Goal: Communication & Community: Ask a question

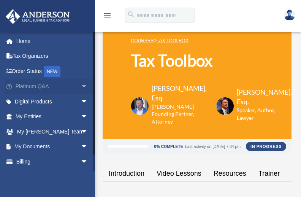
click at [54, 88] on link "Platinum Q&A arrow_drop_down" at bounding box center [52, 86] width 94 height 15
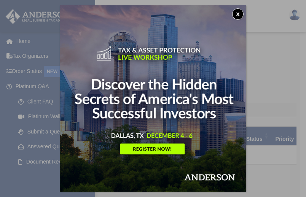
click at [236, 14] on button "x" at bounding box center [237, 13] width 11 height 11
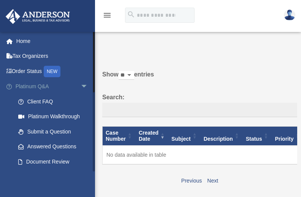
click at [51, 85] on link "Platinum Q&A arrow_drop_down" at bounding box center [52, 86] width 94 height 15
click at [81, 85] on span "arrow_drop_down" at bounding box center [88, 87] width 15 height 16
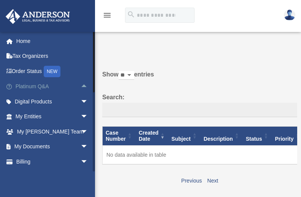
click at [81, 85] on span "arrow_drop_up" at bounding box center [88, 87] width 15 height 16
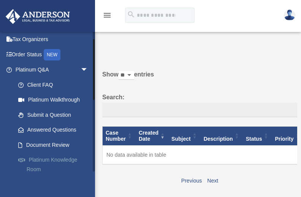
scroll to position [17, 0]
click at [60, 157] on link "Platinum Knowledge Room" at bounding box center [55, 165] width 89 height 24
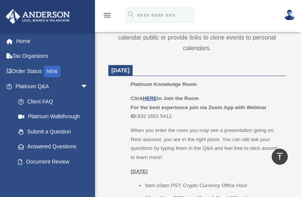
scroll to position [375, 0]
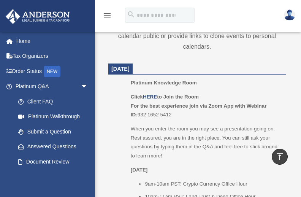
click at [130, 66] on span "[DATE]" at bounding box center [120, 69] width 18 height 6
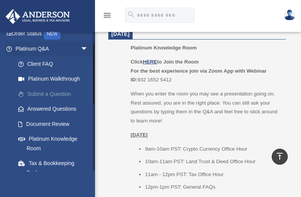
scroll to position [46, 0]
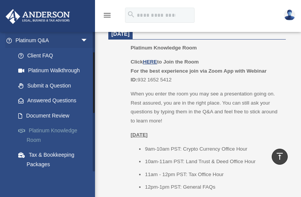
click at [57, 131] on link "Platinum Knowledge Room" at bounding box center [55, 135] width 89 height 24
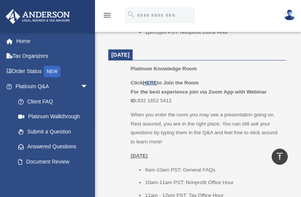
scroll to position [576, 0]
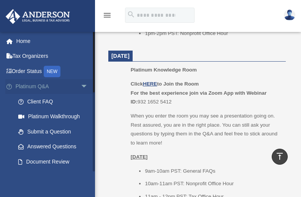
click at [43, 87] on link "Platinum Q&A arrow_drop_down" at bounding box center [52, 86] width 94 height 15
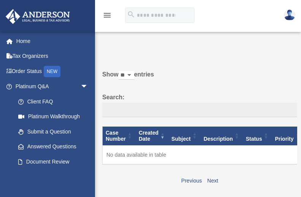
click at [46, 130] on link "Submit a Question" at bounding box center [53, 131] width 85 height 15
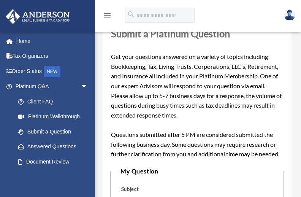
scroll to position [203, 0]
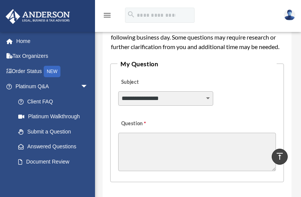
click at [186, 141] on textarea "Question" at bounding box center [197, 152] width 158 height 38
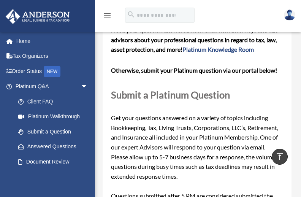
scroll to position [27, 0]
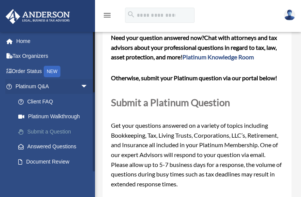
click at [41, 130] on link "Submit a Question" at bounding box center [55, 131] width 89 height 15
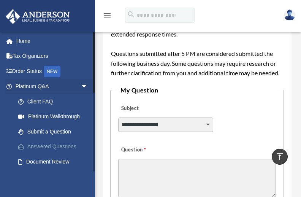
scroll to position [1, 0]
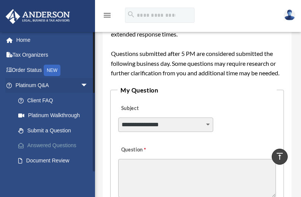
click at [59, 146] on link "Answered Questions" at bounding box center [55, 145] width 89 height 15
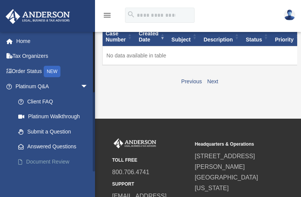
scroll to position [100, 0]
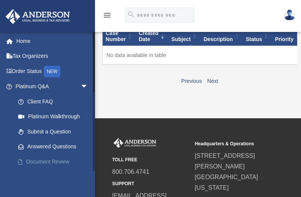
click at [56, 161] on link "Document Review" at bounding box center [55, 161] width 89 height 15
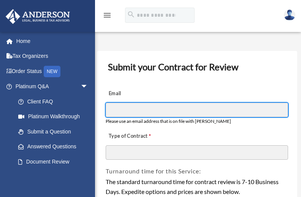
click at [135, 112] on input "Email" at bounding box center [197, 110] width 183 height 14
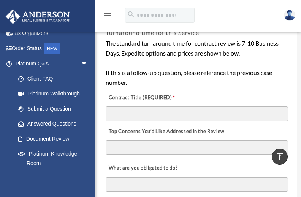
scroll to position [140, 0]
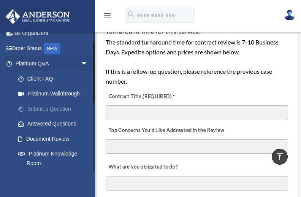
click at [62, 110] on link "Submit a Question" at bounding box center [55, 108] width 89 height 15
click at [62, 107] on link "Submit a Question" at bounding box center [55, 108] width 89 height 15
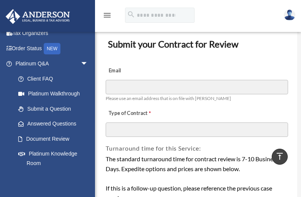
scroll to position [8, 0]
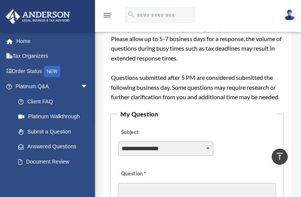
scroll to position [165, 0]
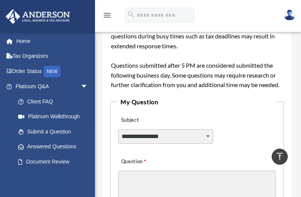
click at [208, 135] on select "**********" at bounding box center [165, 136] width 95 height 14
select select "******"
click at [179, 180] on textarea "Question" at bounding box center [197, 190] width 158 height 38
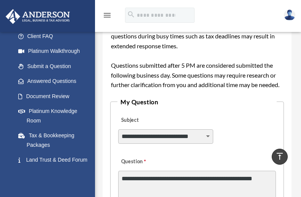
scroll to position [71, 0]
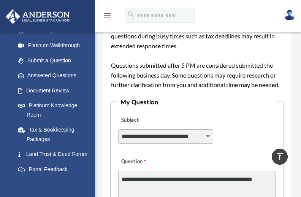
click at [191, 152] on div "**********" at bounding box center [197, 182] width 159 height 61
click at [197, 173] on textarea "**********" at bounding box center [197, 190] width 158 height 38
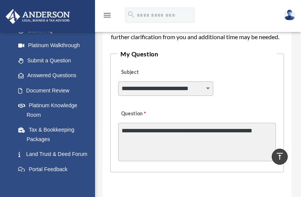
scroll to position [228, 0]
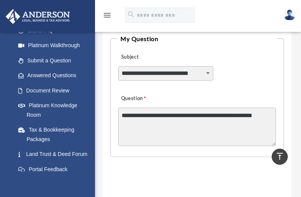
click at [238, 126] on textarea "**********" at bounding box center [197, 127] width 158 height 38
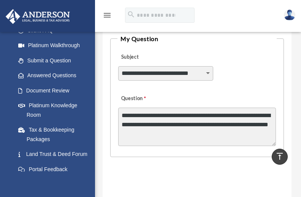
click at [238, 126] on textarea "**********" at bounding box center [197, 127] width 158 height 38
click at [181, 133] on textarea "**********" at bounding box center [197, 127] width 158 height 38
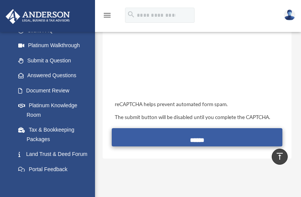
type textarea "**********"
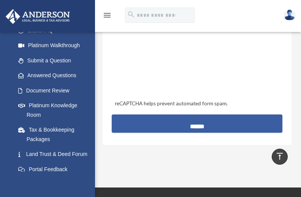
click at [158, 126] on input "******" at bounding box center [197, 123] width 171 height 18
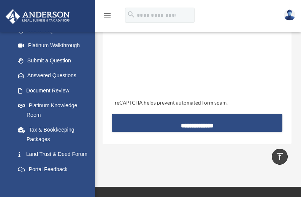
scroll to position [355, 0]
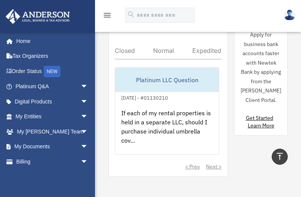
scroll to position [587, 0]
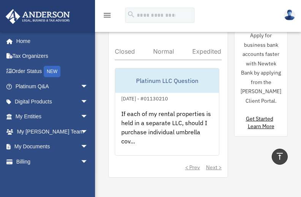
click at [165, 51] on div "Normal" at bounding box center [163, 52] width 21 height 8
click at [224, 169] on iframe at bounding box center [258, 172] width 68 height 30
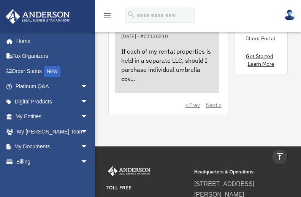
scroll to position [647, 0]
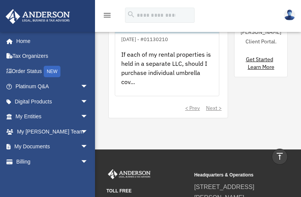
click at [221, 108] on div "< Prev Next >" at bounding box center [168, 108] width 107 height 8
click at [222, 106] on div "< Prev Next >" at bounding box center [168, 108] width 107 height 8
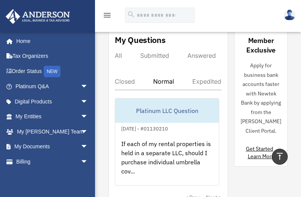
scroll to position [558, 0]
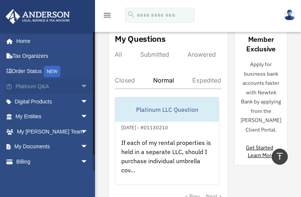
click at [42, 85] on link "Platinum Q&A arrow_drop_down" at bounding box center [52, 86] width 94 height 15
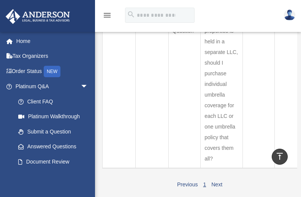
scroll to position [152, 0]
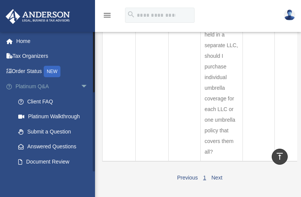
click at [82, 87] on span "arrow_drop_down" at bounding box center [88, 87] width 15 height 16
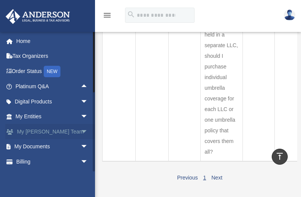
click at [83, 132] on span "arrow_drop_down" at bounding box center [88, 132] width 15 height 16
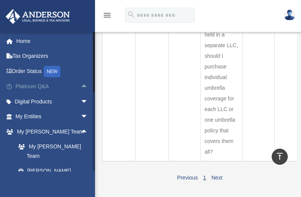
click at [81, 86] on span "arrow_drop_up" at bounding box center [88, 87] width 15 height 16
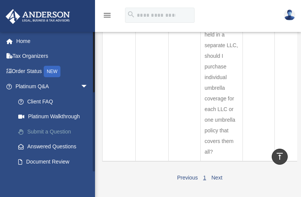
click at [63, 130] on link "Submit a Question" at bounding box center [55, 131] width 89 height 15
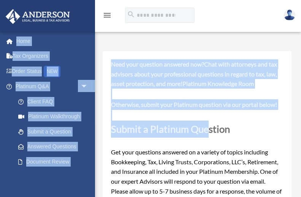
drag, startPoint x: 0, startPoint y: 0, endPoint x: 219, endPoint y: 121, distance: 250.6
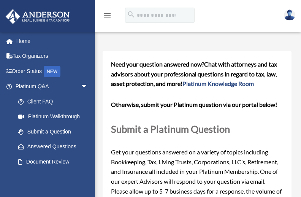
click at [237, 118] on p at bounding box center [197, 115] width 172 height 11
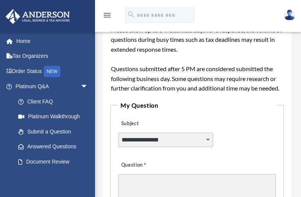
scroll to position [164, 0]
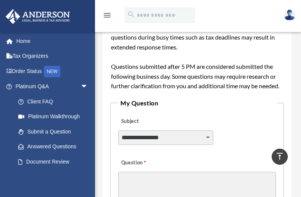
click at [208, 138] on select "**********" at bounding box center [165, 137] width 95 height 14
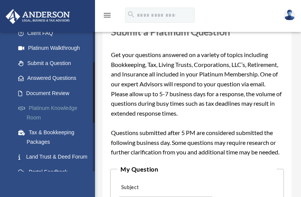
scroll to position [70, 0]
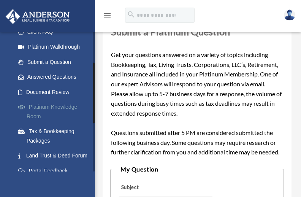
click at [50, 108] on link "Platinum Knowledge Room" at bounding box center [55, 112] width 89 height 24
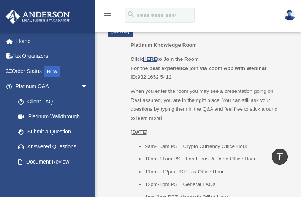
scroll to position [412, 0]
